Goal: Task Accomplishment & Management: Manage account settings

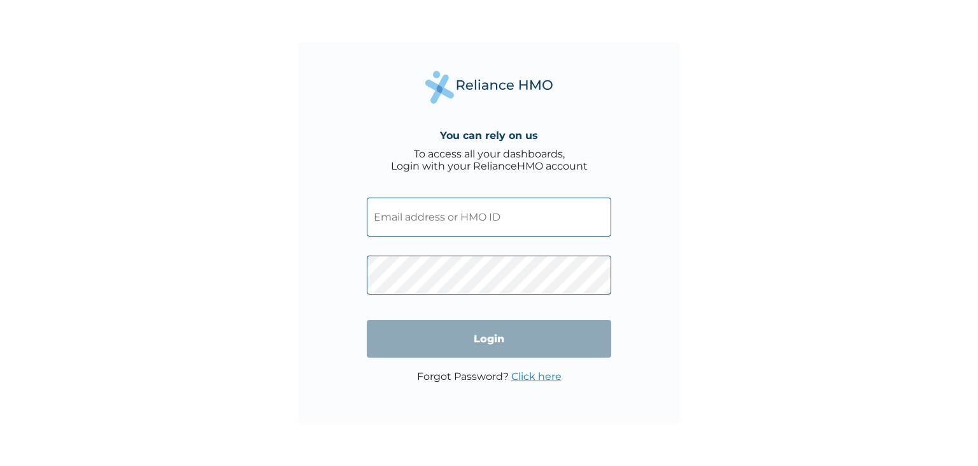
click at [466, 223] on input "text" at bounding box center [489, 216] width 245 height 39
click at [447, 215] on input "text" at bounding box center [489, 216] width 245 height 39
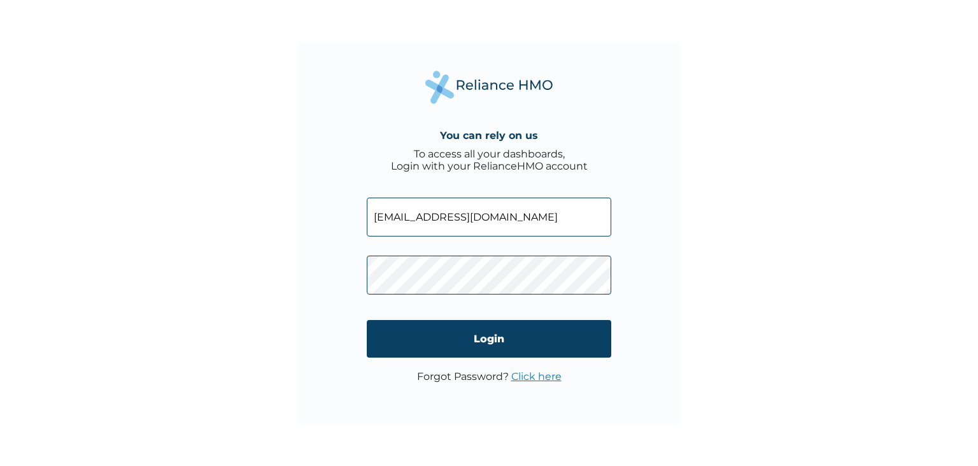
type input "[EMAIL_ADDRESS][DOMAIN_NAME]"
click at [532, 376] on link "Click here" at bounding box center [536, 376] width 50 height 12
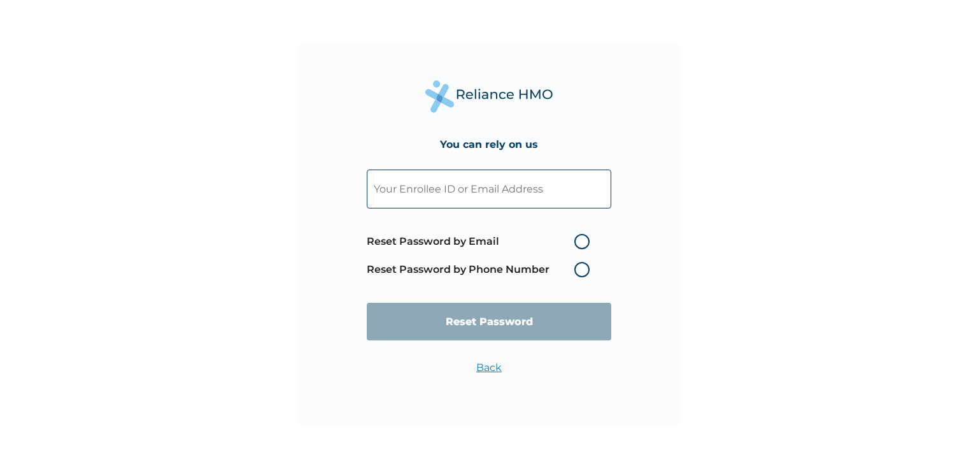
click at [501, 197] on input "text" at bounding box center [489, 188] width 245 height 39
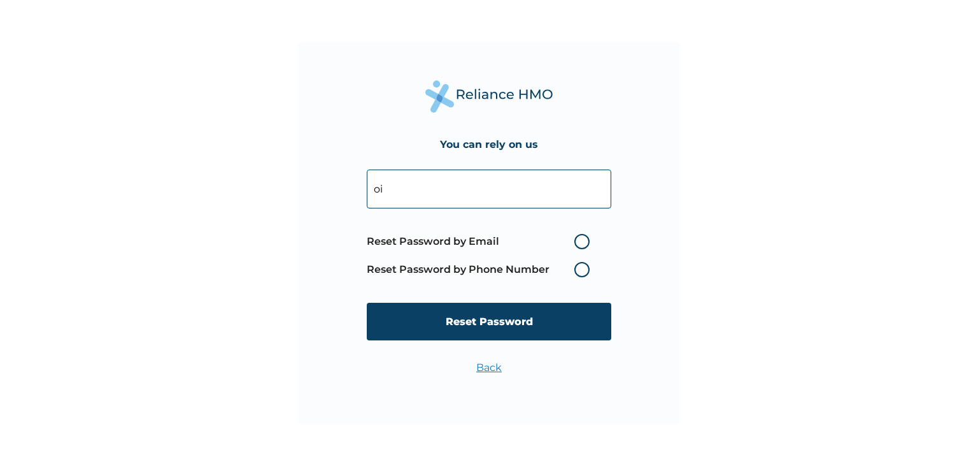
paste input "[EMAIL_ADDRESS][DOMAIN_NAME]"
type input "[EMAIL_ADDRESS][DOMAIN_NAME]"
click at [581, 241] on label "Reset Password by Email" at bounding box center [481, 241] width 229 height 15
click at [577, 241] on input "Reset Password by Email" at bounding box center [567, 241] width 20 height 20
radio input "true"
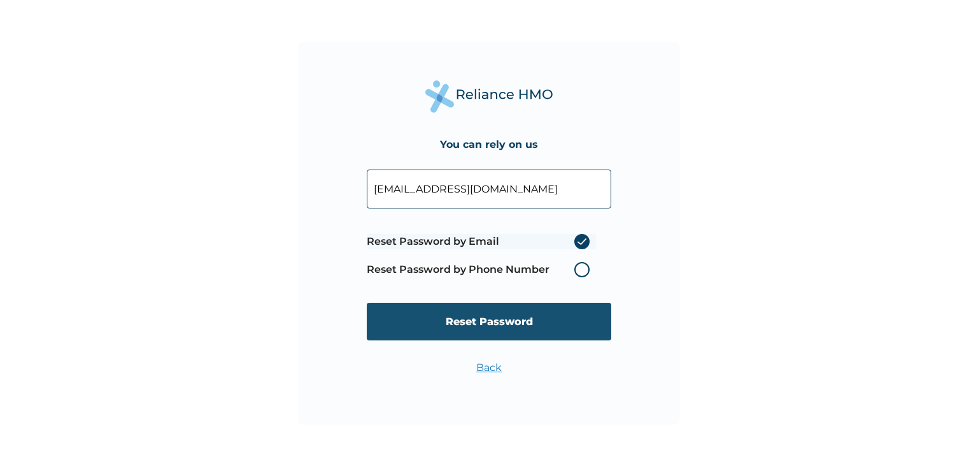
click at [506, 317] on input "Reset Password" at bounding box center [489, 321] width 245 height 38
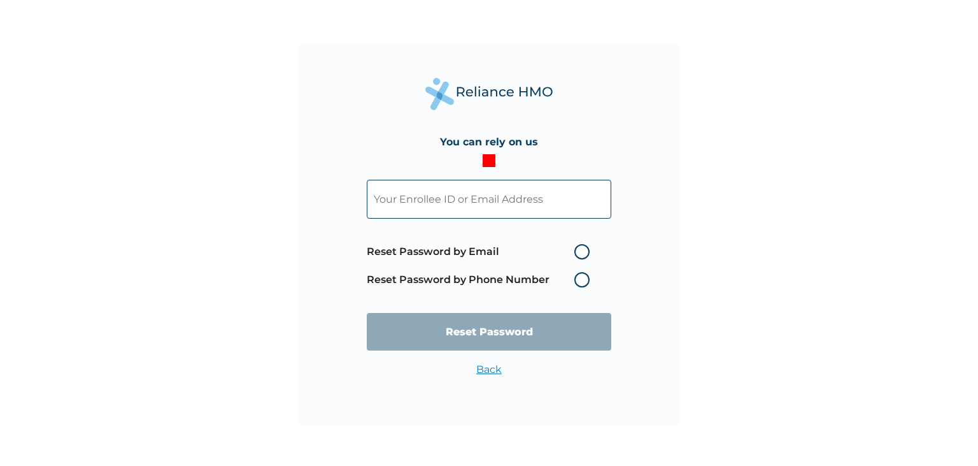
click at [513, 205] on input "text" at bounding box center [489, 199] width 245 height 39
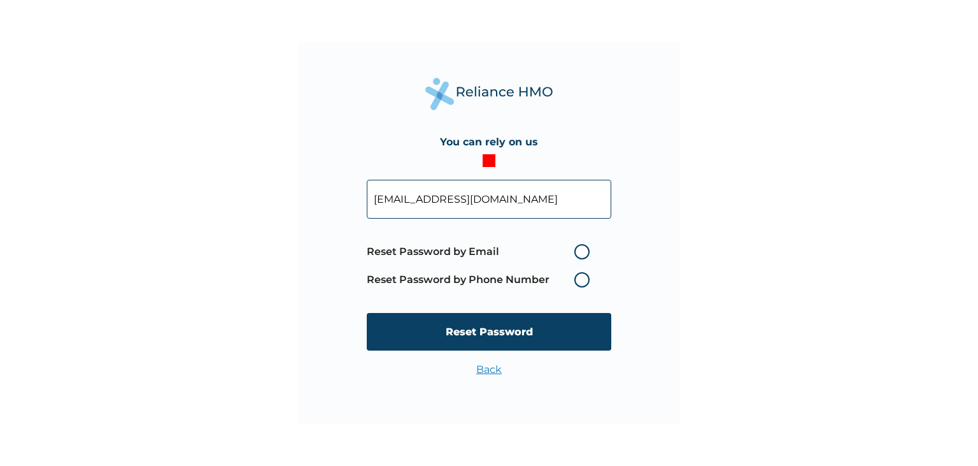
type input "[EMAIL_ADDRESS][DOMAIN_NAME]"
click at [581, 248] on label "Reset Password by Email" at bounding box center [481, 251] width 229 height 15
click at [577, 248] on input "Reset Password by Email" at bounding box center [567, 251] width 20 height 20
radio input "true"
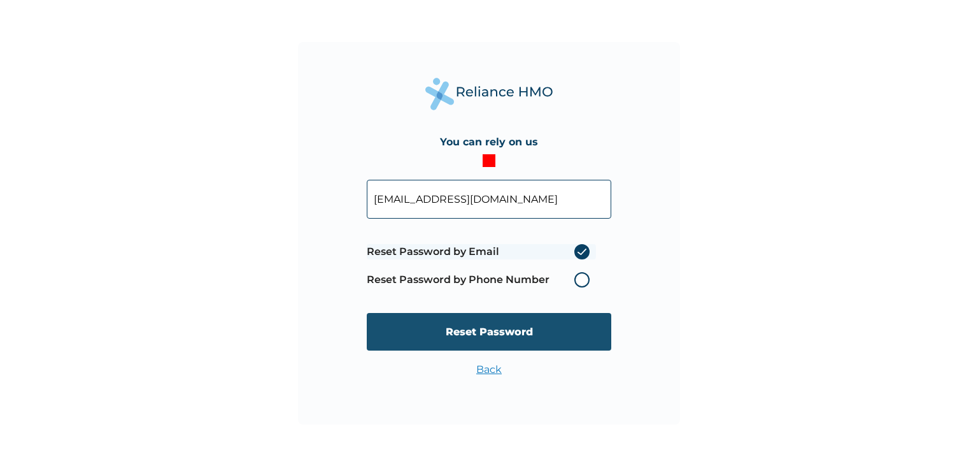
click at [501, 329] on input "Reset Password" at bounding box center [489, 332] width 245 height 38
